Goal: Task Accomplishment & Management: Complete application form

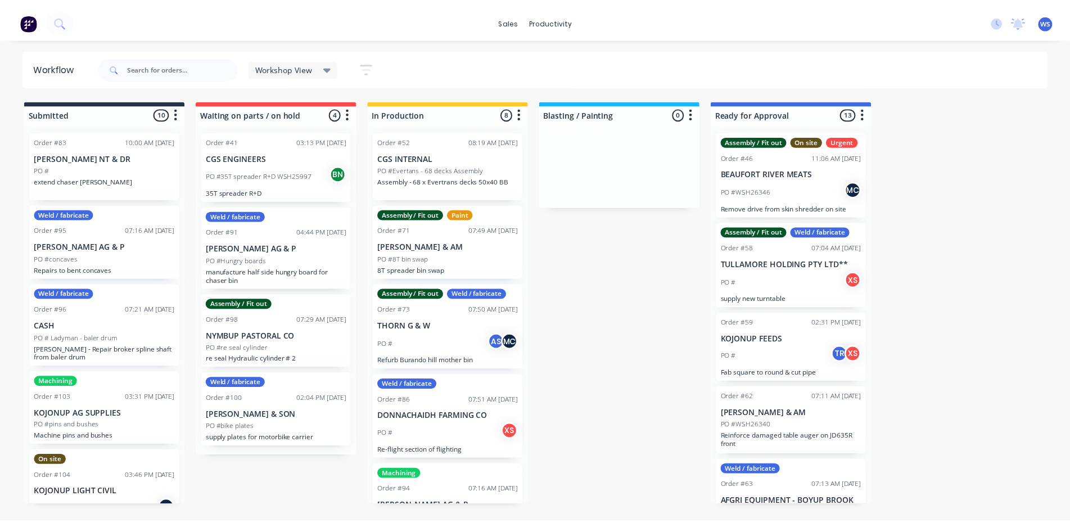
scroll to position [266, 0]
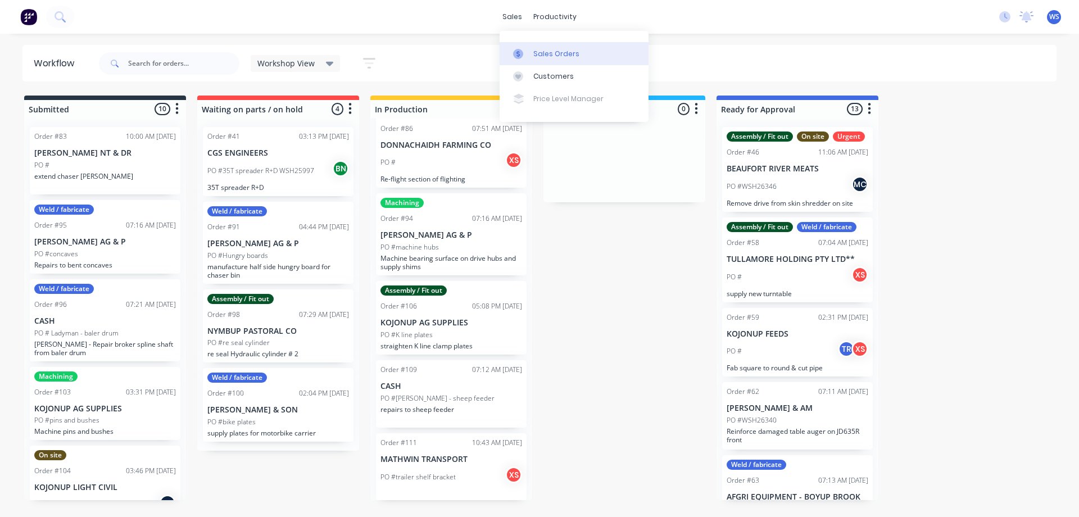
click at [546, 52] on div "Sales Orders" at bounding box center [556, 54] width 46 height 10
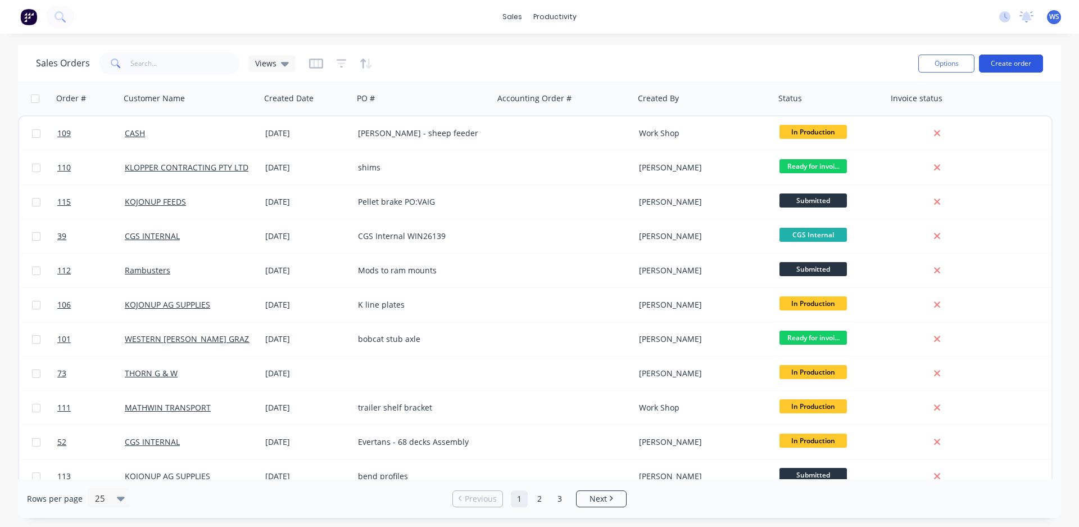
click at [1012, 64] on button "Create order" at bounding box center [1011, 64] width 64 height 18
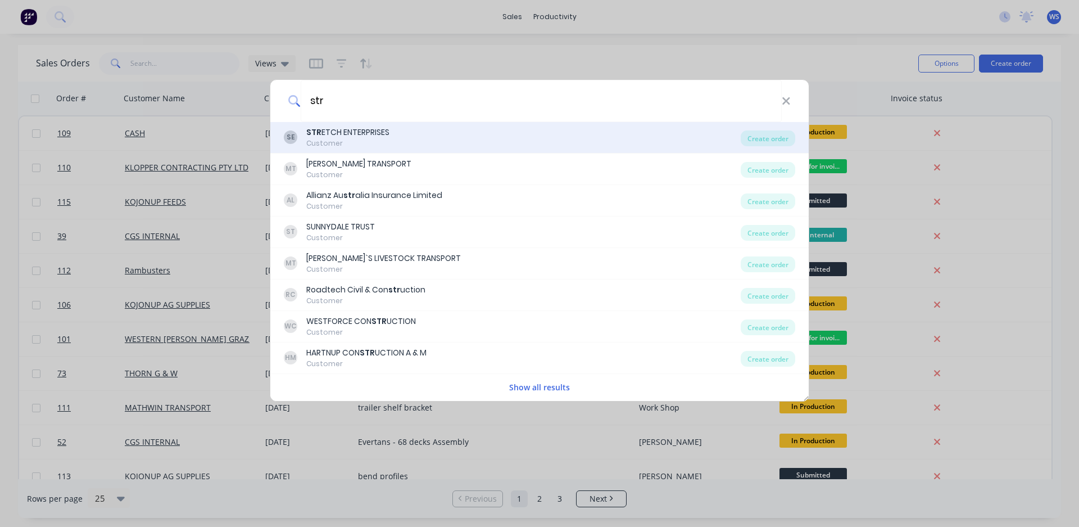
type input "str"
click at [359, 133] on div "STR ETCH ENTERPRISES" at bounding box center [347, 132] width 83 height 12
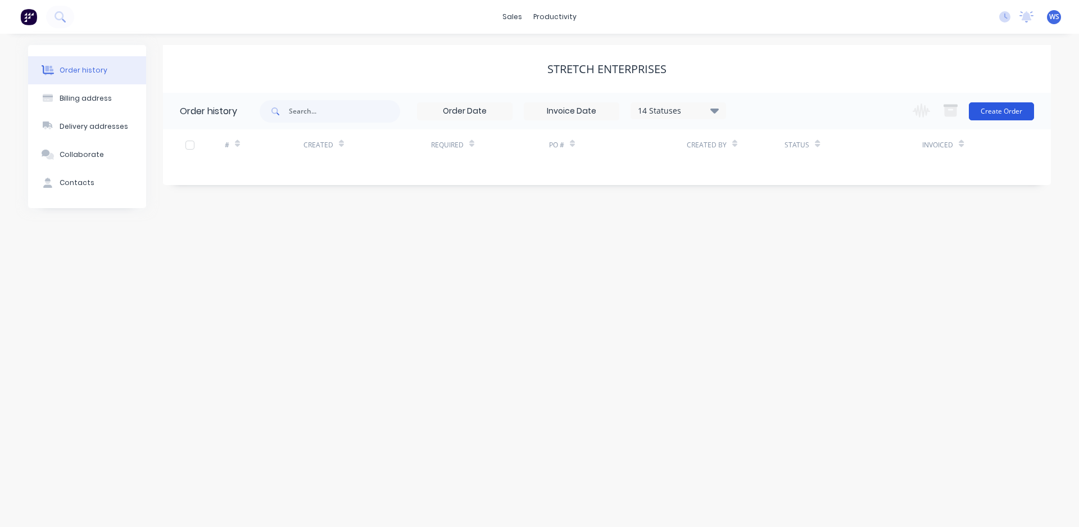
click at [989, 111] on button "Create Order" at bounding box center [1001, 111] width 65 height 18
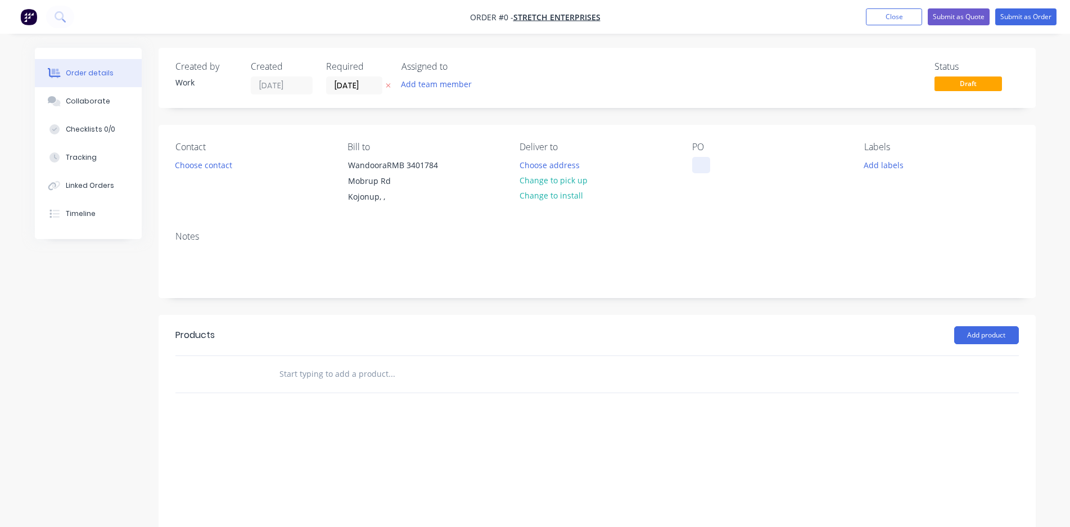
click at [700, 163] on div at bounding box center [701, 165] width 18 height 16
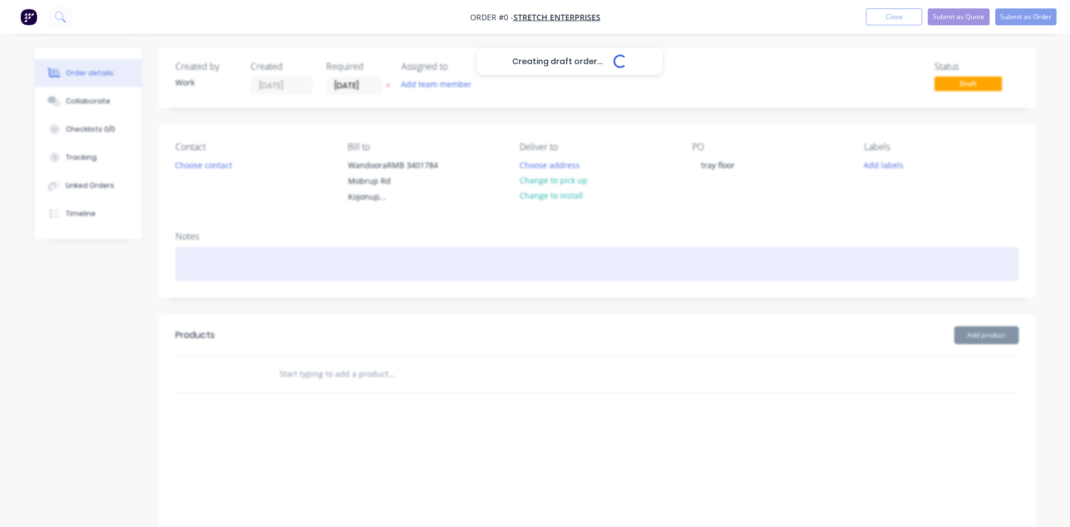
click at [188, 258] on div "Creating draft order... Loading... Order details Collaborate Checklists 0/0 Tra…" at bounding box center [535, 320] width 1023 height 545
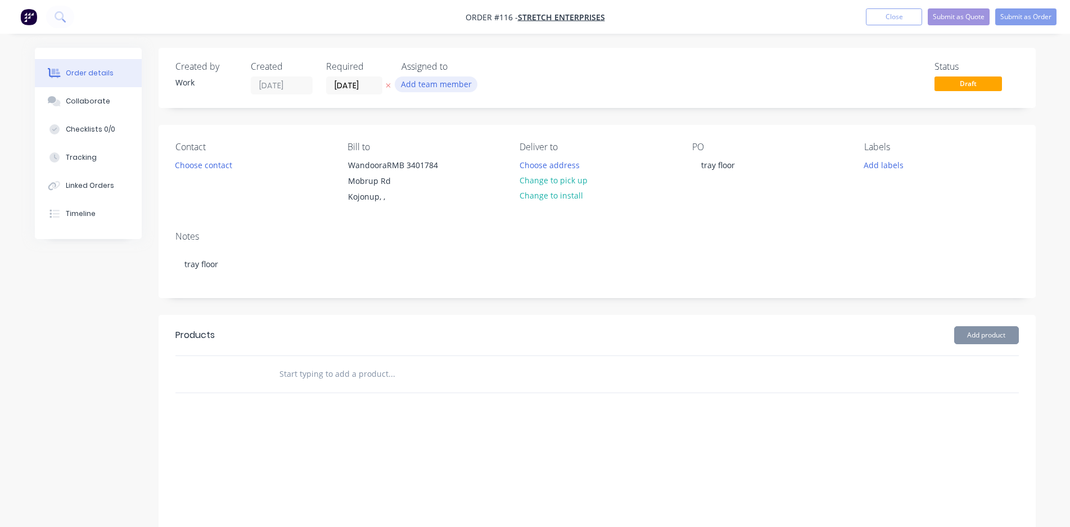
click at [421, 84] on button "Add team member" at bounding box center [436, 83] width 83 height 15
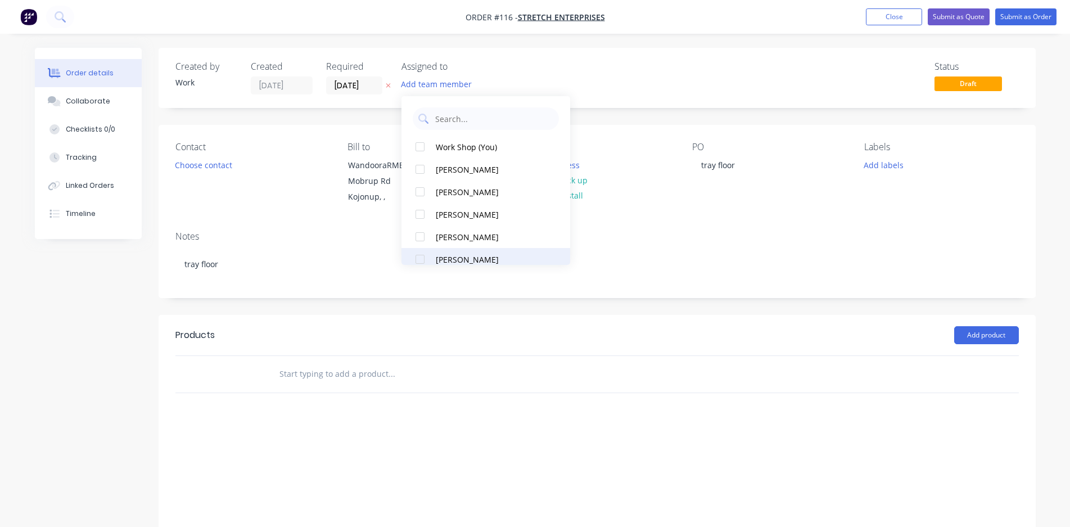
click at [438, 257] on div "[PERSON_NAME]" at bounding box center [492, 259] width 112 height 12
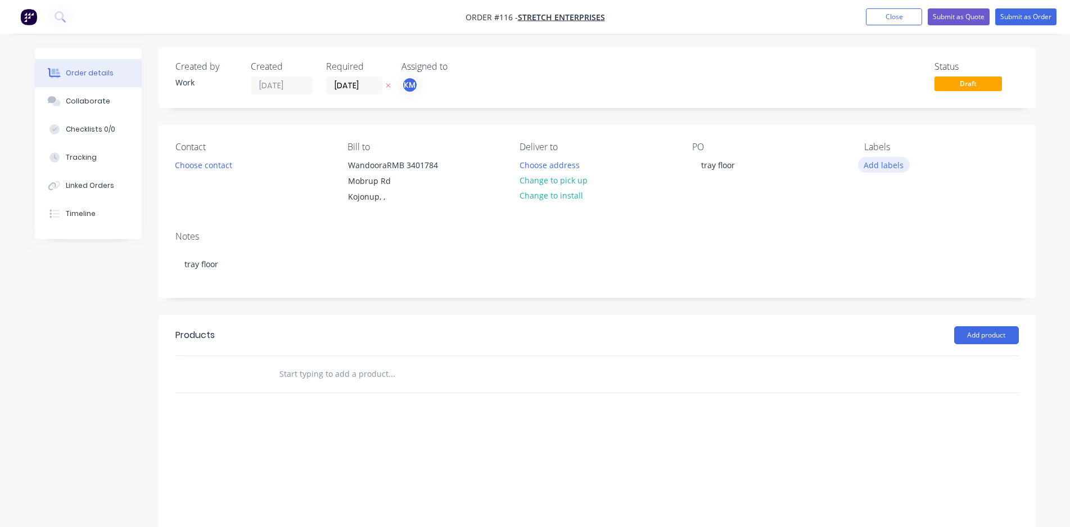
click at [882, 165] on button "Add labels" at bounding box center [884, 164] width 52 height 15
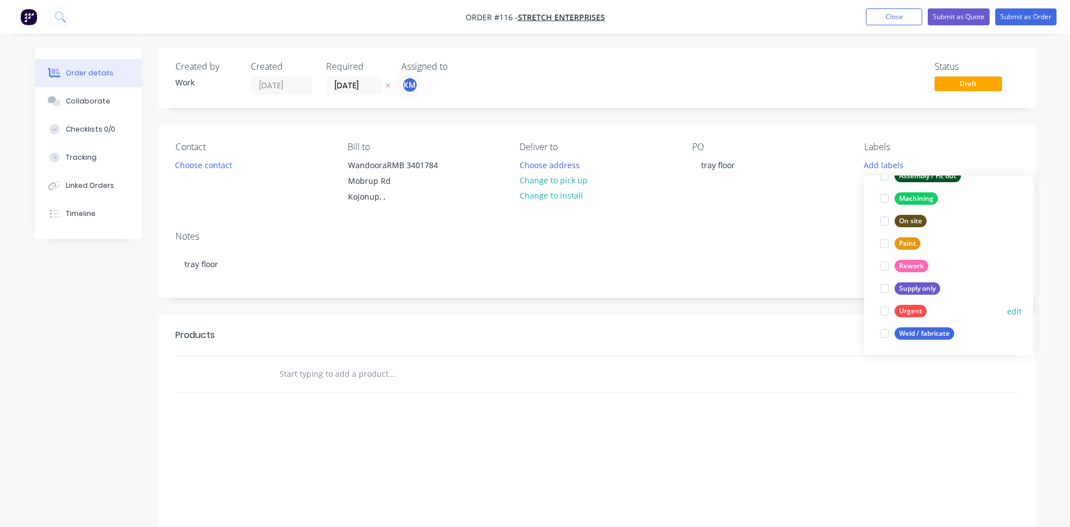
scroll to position [90, 0]
click at [937, 330] on div "Weld / fabricate" at bounding box center [924, 333] width 60 height 12
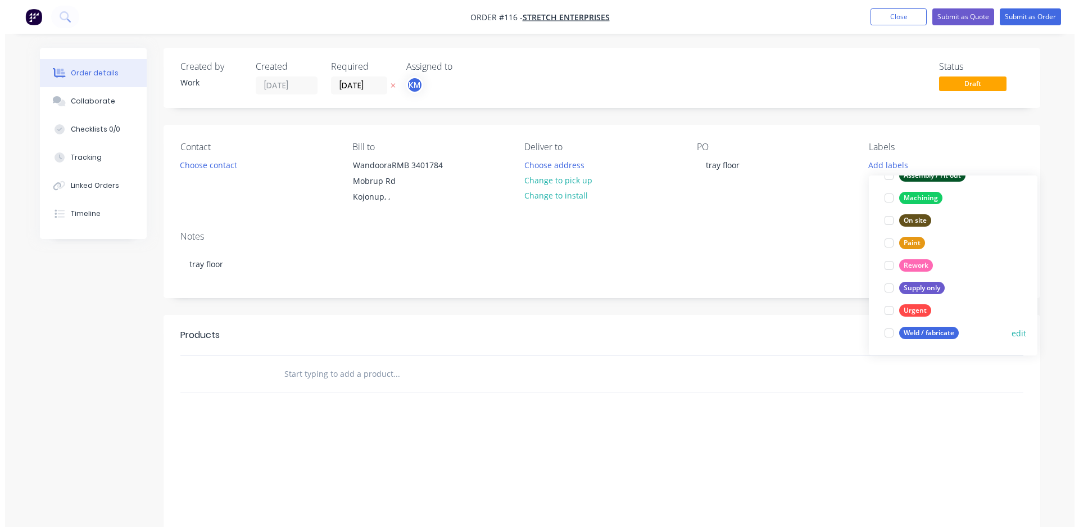
scroll to position [0, 0]
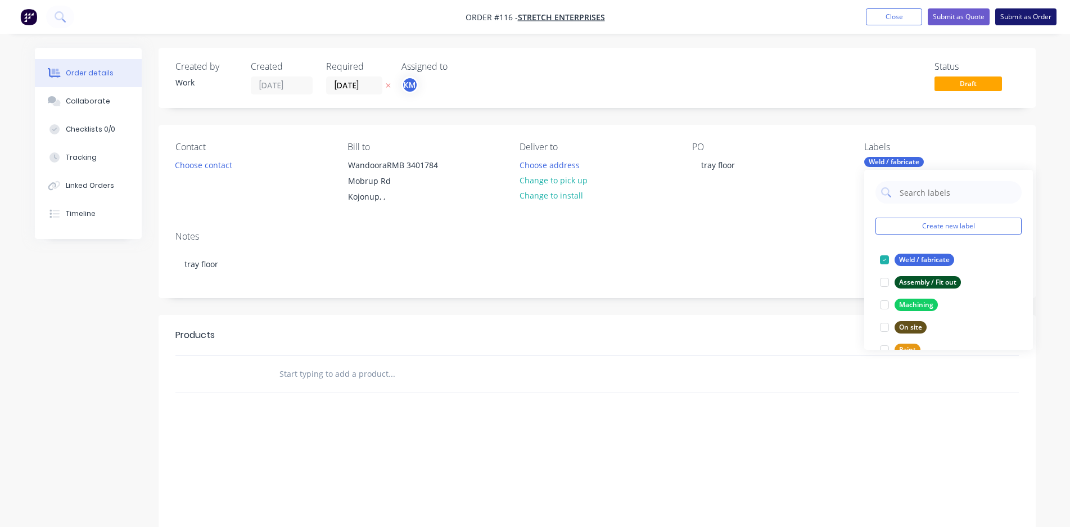
click at [1034, 19] on button "Submit as Order" at bounding box center [1025, 16] width 61 height 17
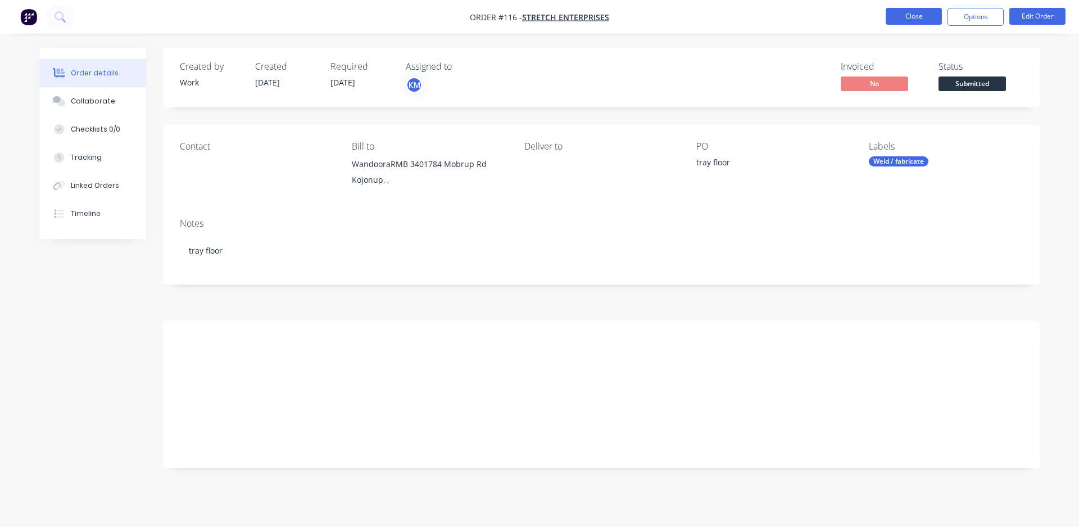
click at [912, 16] on button "Close" at bounding box center [914, 16] width 56 height 17
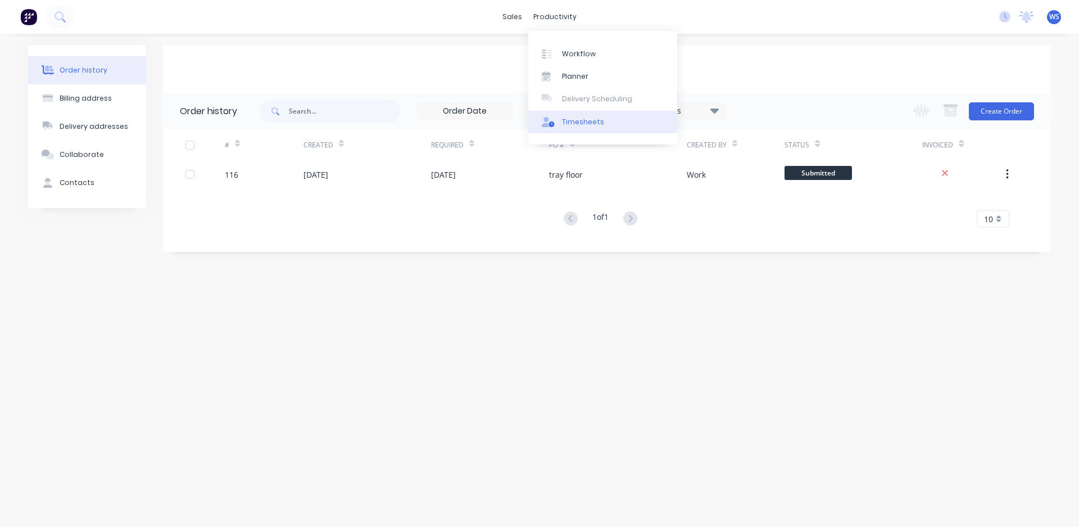
click at [570, 126] on div "Timesheets" at bounding box center [583, 122] width 42 height 10
